Goal: Task Accomplishment & Management: Manage account settings

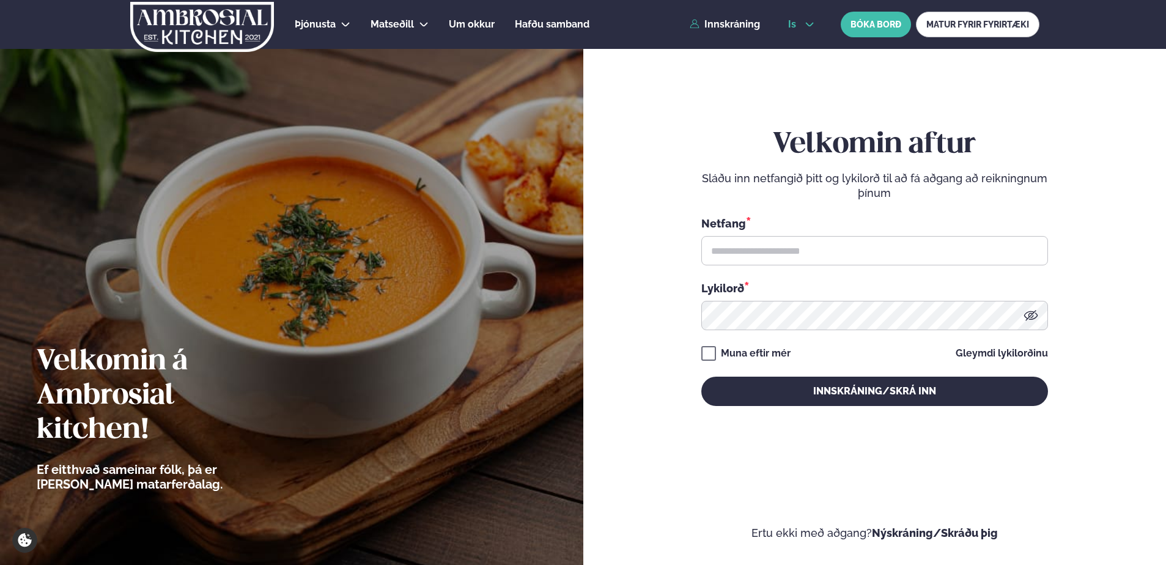
click at [806, 23] on icon at bounding box center [810, 25] width 8 height 4
click at [802, 50] on link "en" at bounding box center [801, 46] width 46 height 24
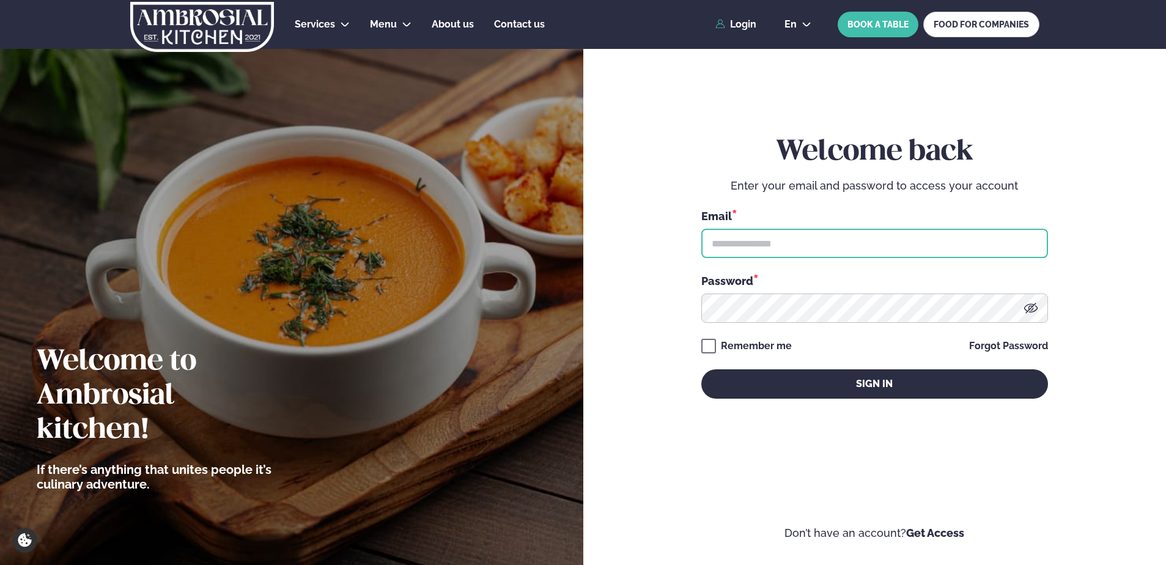
click at [790, 239] on input "text" at bounding box center [874, 243] width 347 height 29
type input "**********"
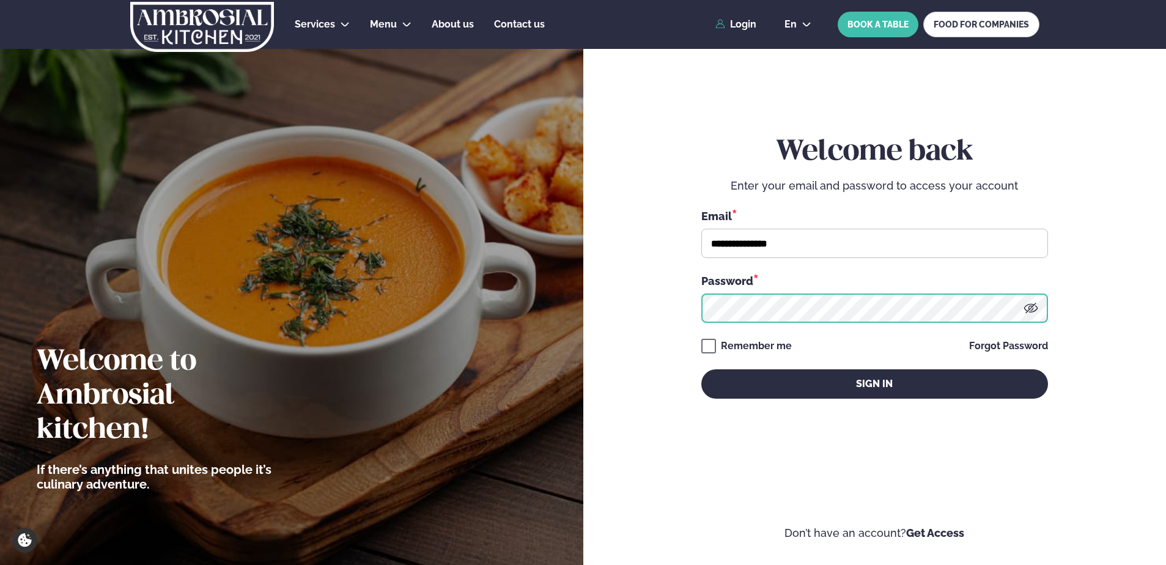
click at [701, 369] on button "Sign in" at bounding box center [874, 383] width 347 height 29
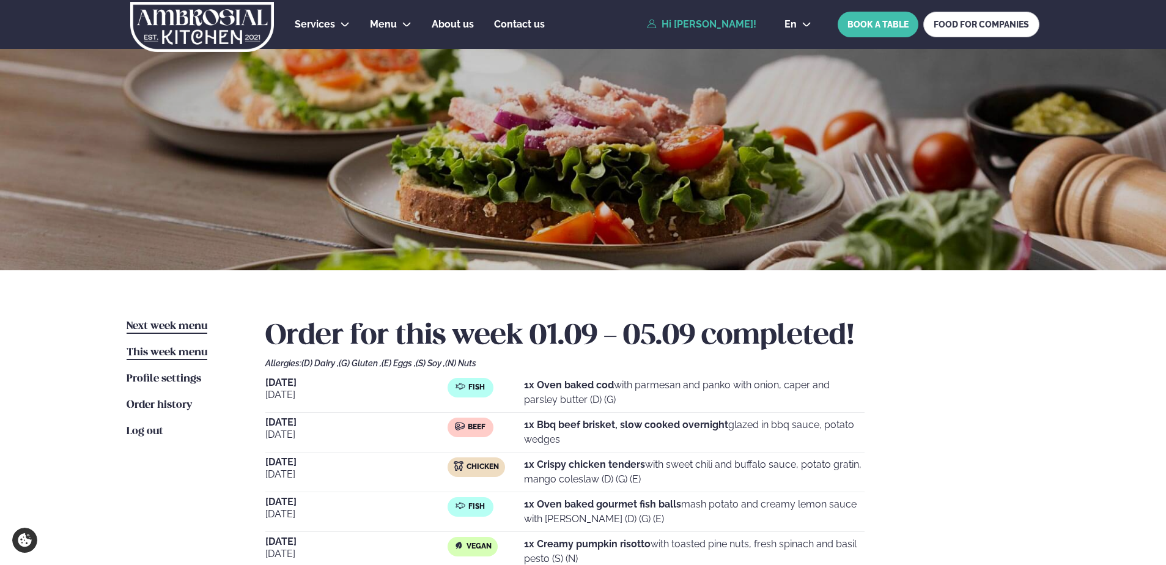
click at [151, 321] on span "Next week menu" at bounding box center [167, 326] width 81 height 10
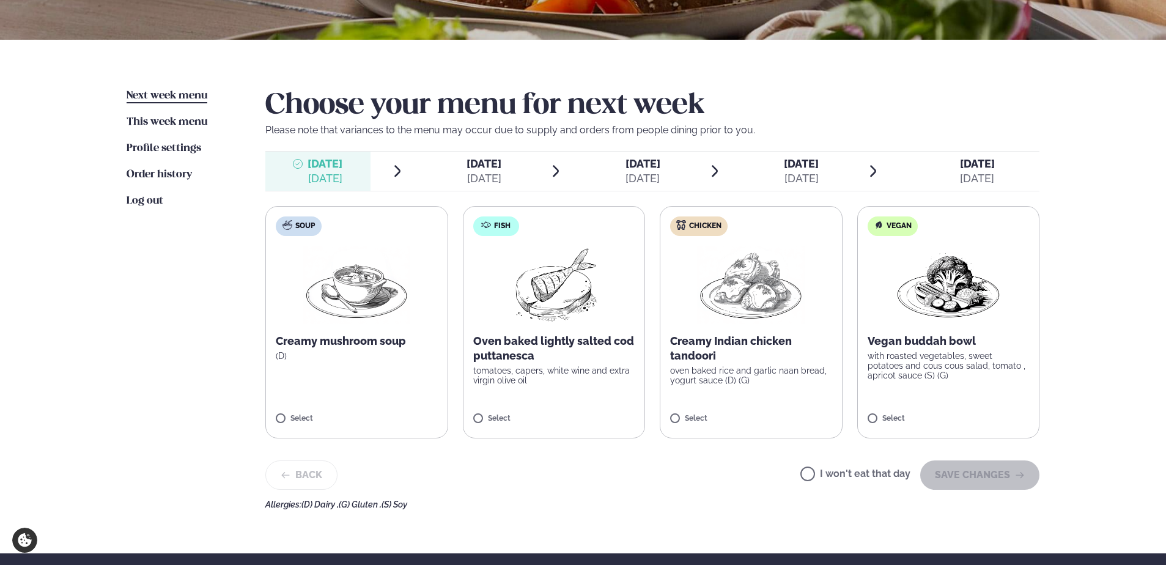
scroll to position [306, 0]
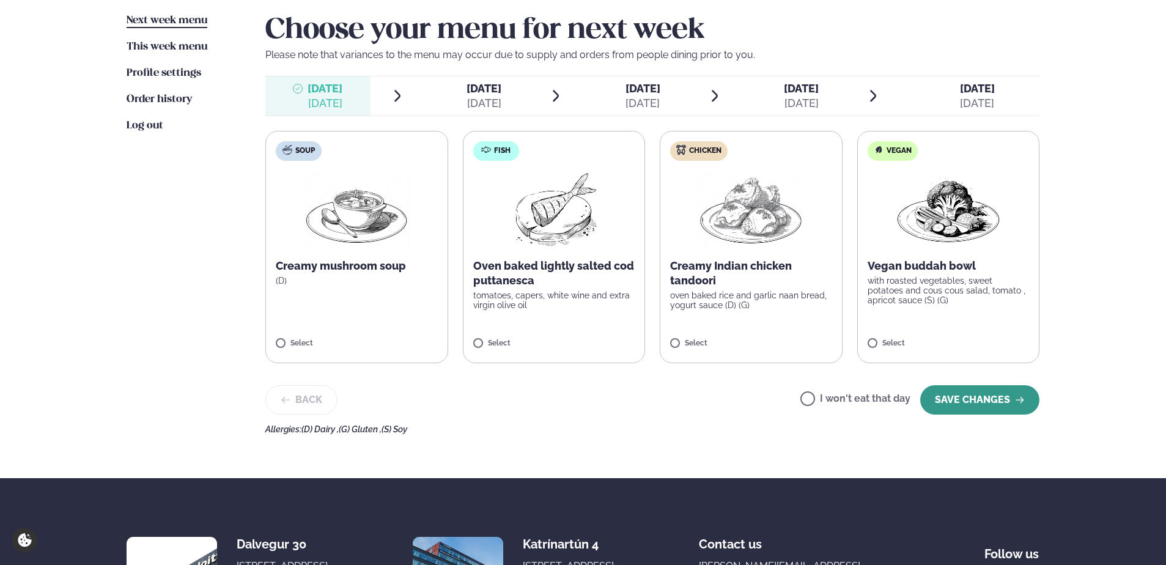
click at [961, 398] on button "SAVE CHANGES" at bounding box center [979, 399] width 119 height 29
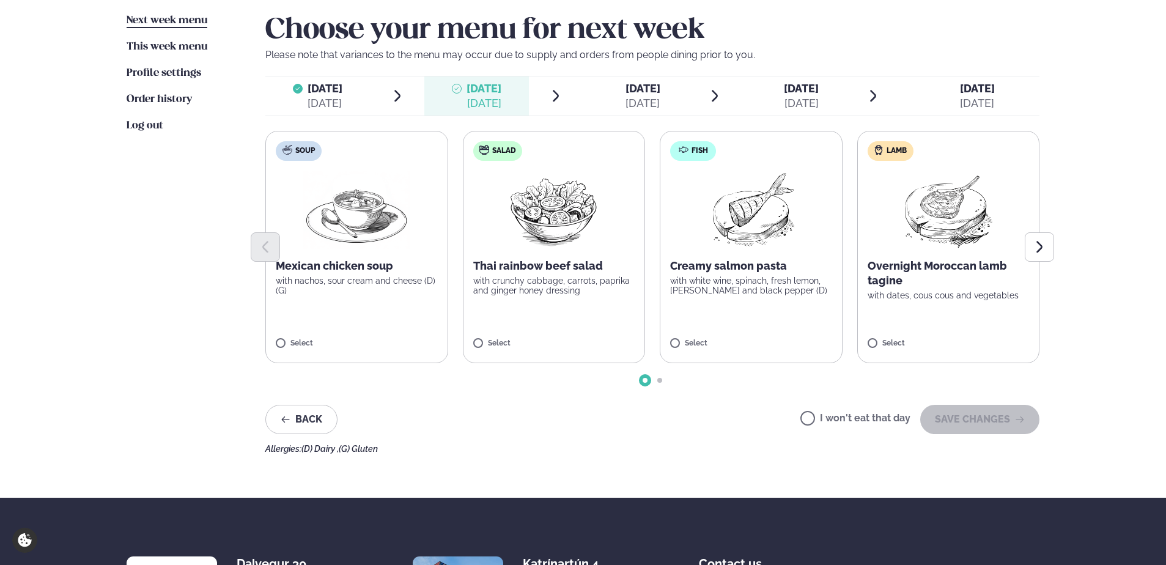
click at [817, 417] on label "I won't eat that day" at bounding box center [855, 419] width 110 height 13
click at [953, 420] on button "SAVE CHANGES" at bounding box center [979, 419] width 119 height 29
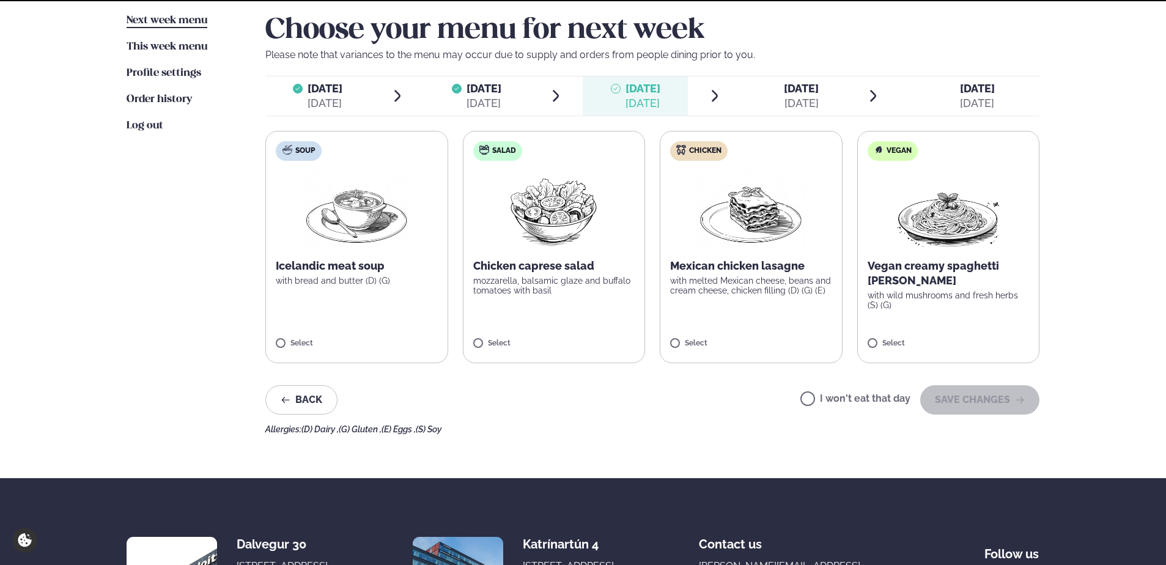
click at [836, 398] on label "I won't eat that day" at bounding box center [855, 400] width 110 height 13
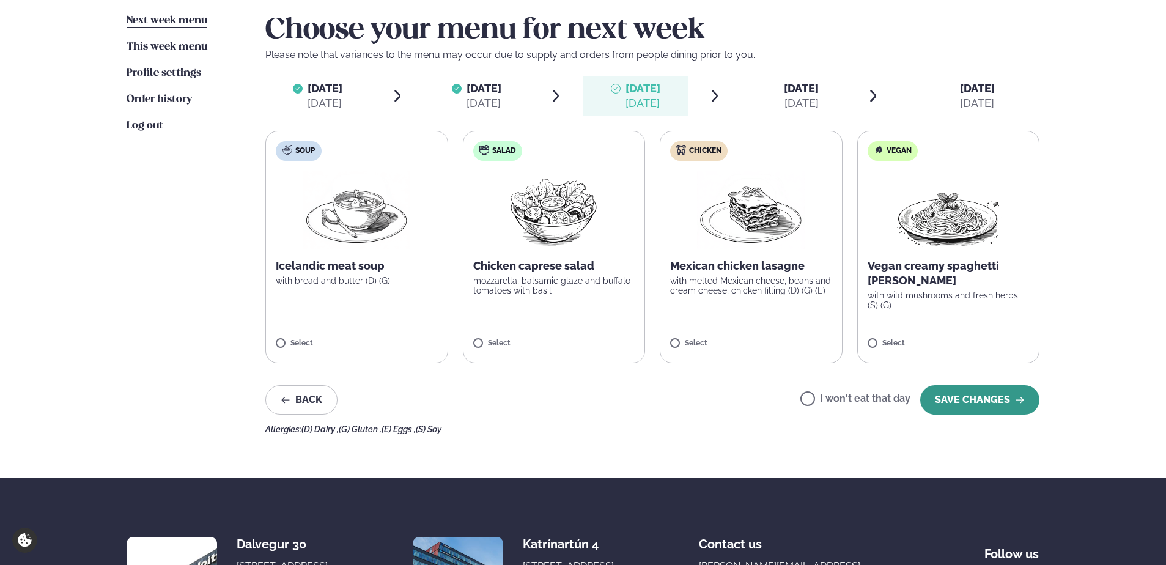
click at [978, 403] on button "SAVE CHANGES" at bounding box center [979, 399] width 119 height 29
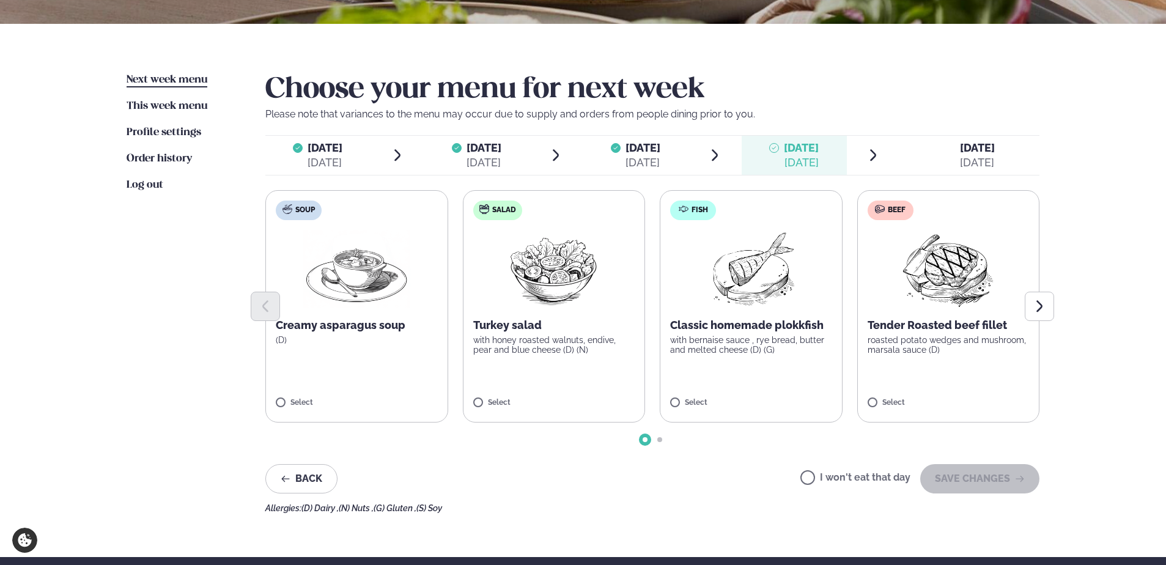
scroll to position [244, 0]
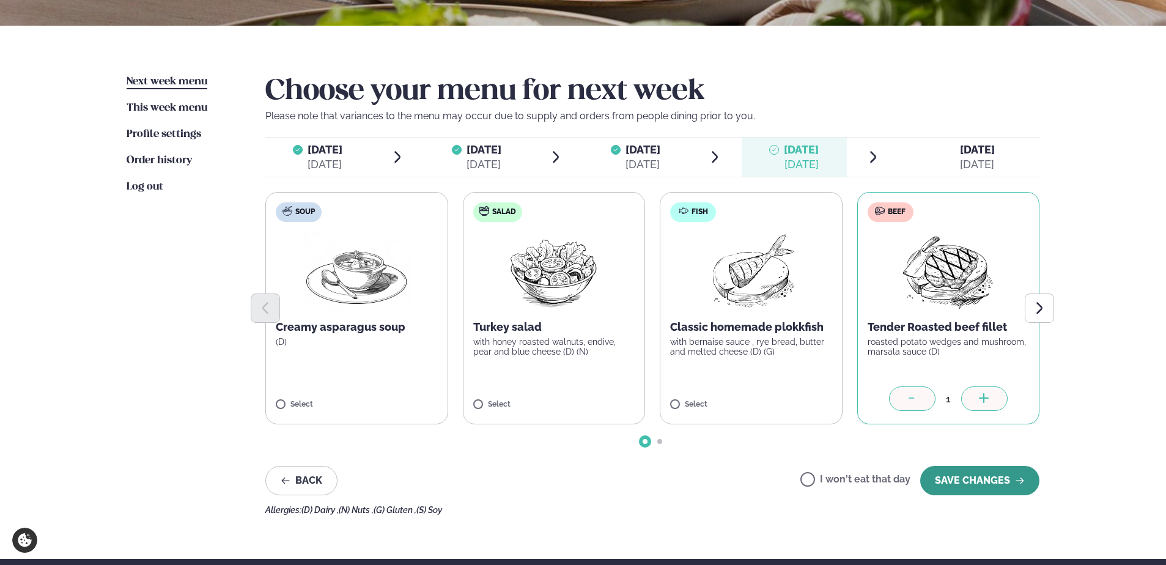
click at [963, 478] on button "SAVE CHANGES" at bounding box center [979, 480] width 119 height 29
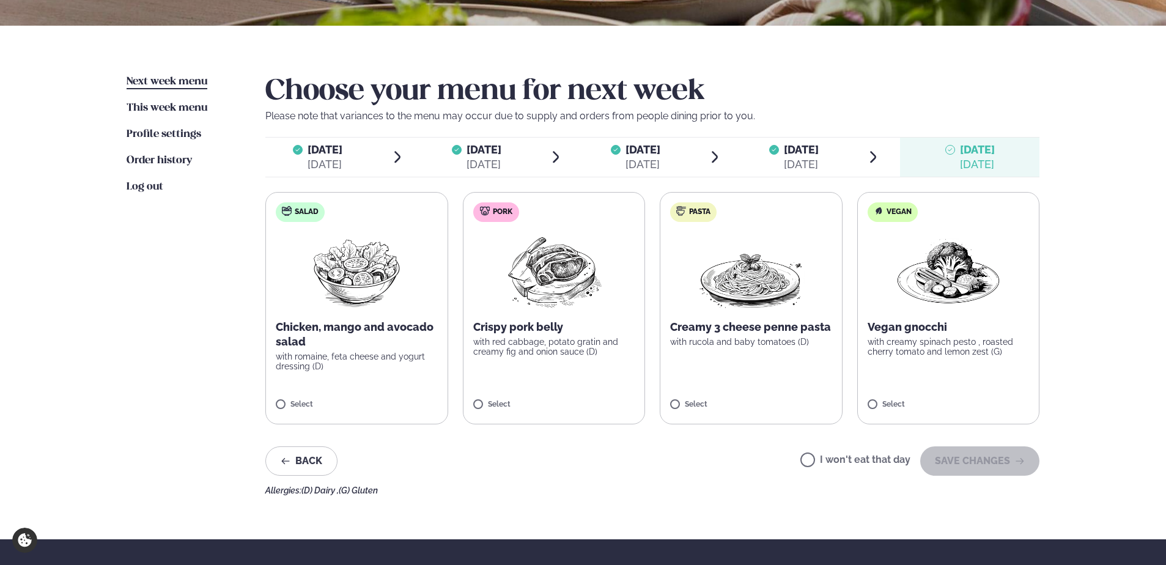
click at [552, 369] on label "Pork Crispy pork belly with red cabbage, potato gratin and creamy fig and onion…" at bounding box center [554, 308] width 183 height 232
click at [999, 452] on button "SAVE CHANGES" at bounding box center [979, 460] width 119 height 29
